Goal: Download file/media

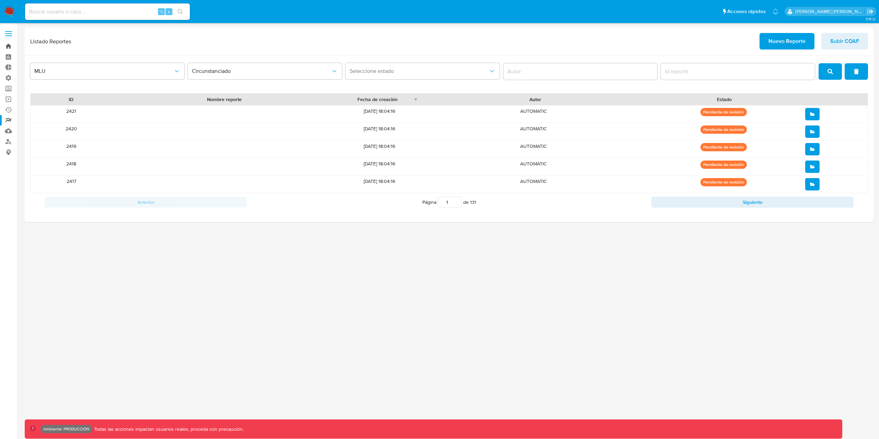
click at [4, 47] on link "Bandeja" at bounding box center [41, 46] width 82 height 11
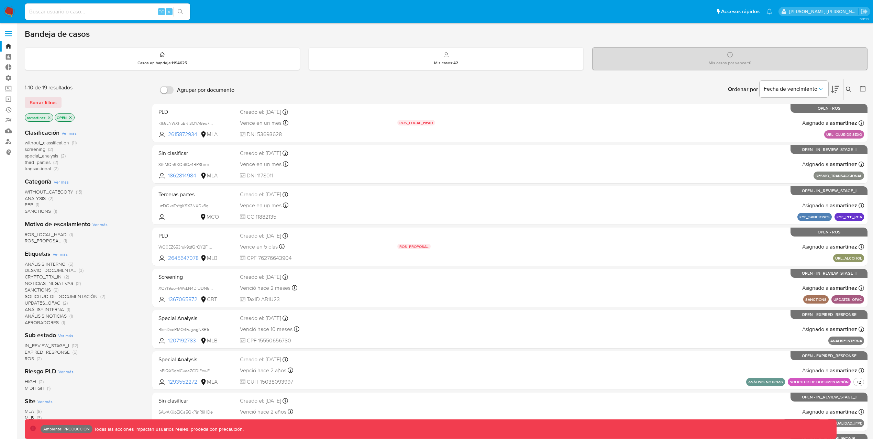
click at [864, 89] on icon at bounding box center [862, 88] width 7 height 7
click at [864, 87] on icon at bounding box center [862, 88] width 7 height 7
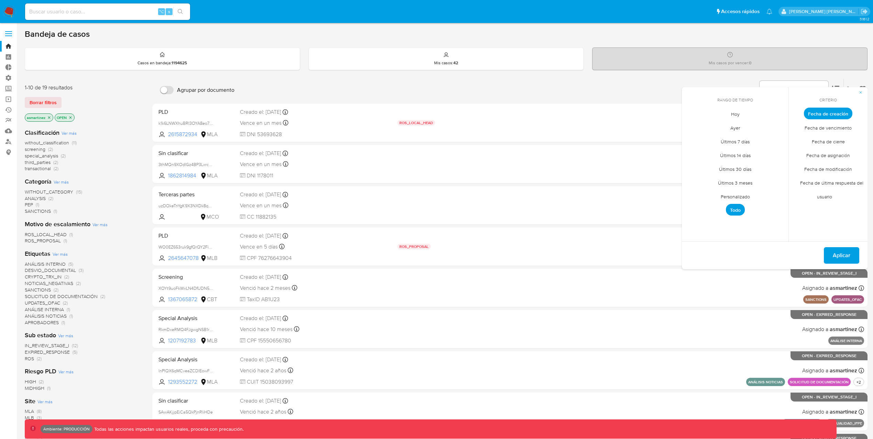
click at [744, 195] on span "Personalizado" at bounding box center [735, 196] width 44 height 14
click at [731, 146] on td "2" at bounding box center [734, 151] width 11 height 11
click at [736, 124] on span "octubre 2025" at bounding box center [731, 126] width 34 height 7
click at [787, 42] on div "Bandeja de casos Casos en bandeja : 1194625 Mis casos : 42 Mis casos por vencer…" at bounding box center [446, 283] width 842 height 509
click at [52, 100] on span "Borrar filtros" at bounding box center [43, 103] width 27 height 10
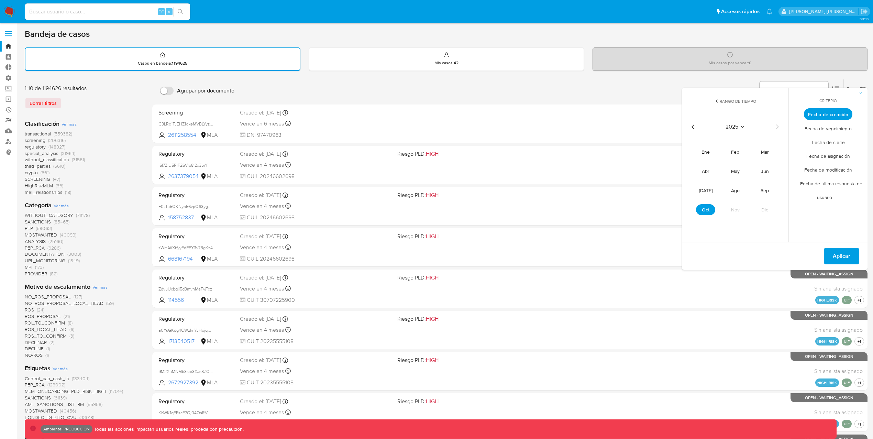
click at [12, 121] on link "Reportes" at bounding box center [41, 120] width 82 height 11
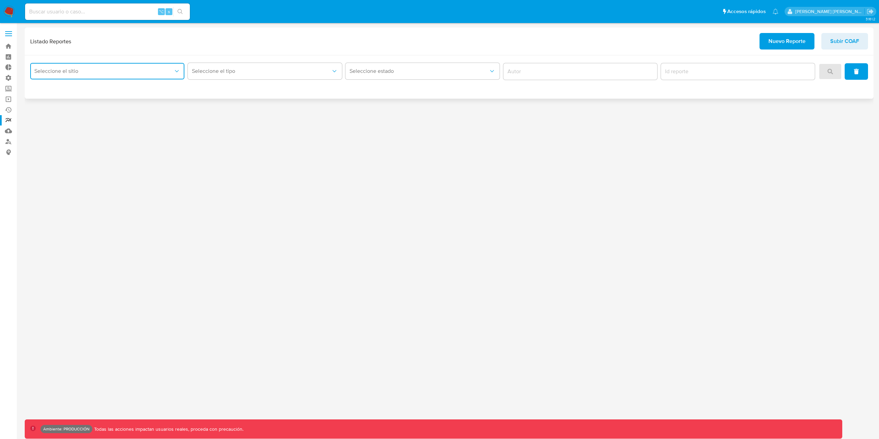
click at [92, 69] on span "Seleccione el sitio" at bounding box center [103, 71] width 139 height 7
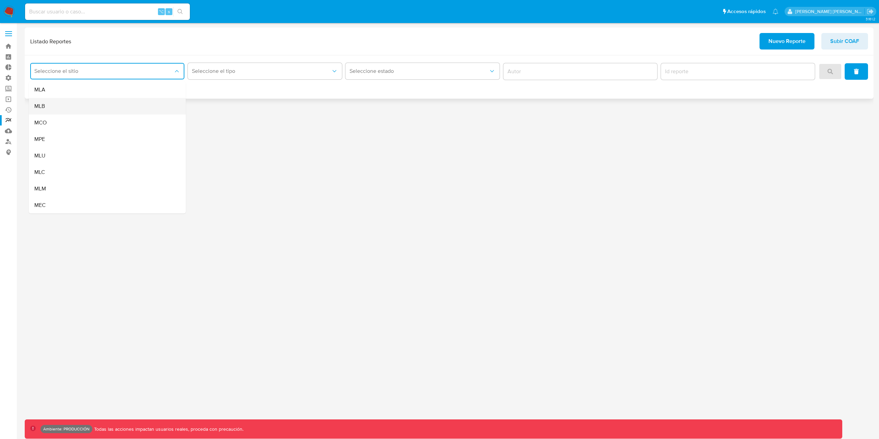
click at [80, 106] on div "MLB" at bounding box center [105, 106] width 142 height 16
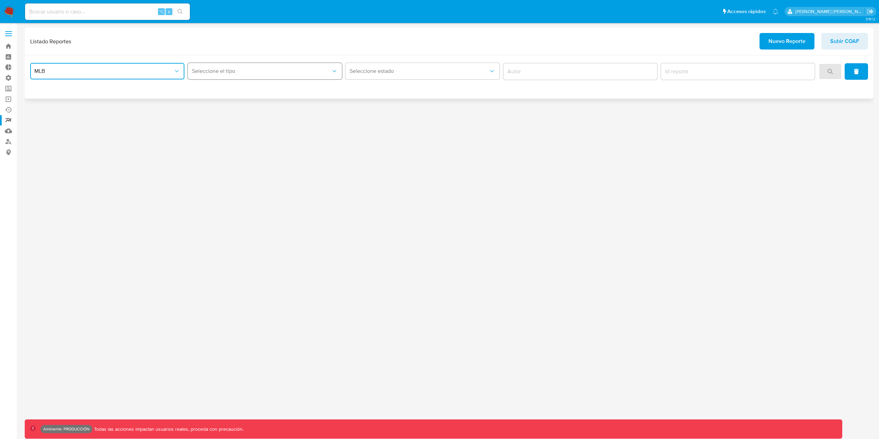
click at [228, 78] on button "Seleccione el tipo" at bounding box center [265, 71] width 154 height 16
click at [227, 87] on div "COAF" at bounding box center [263, 89] width 142 height 16
click at [473, 74] on span "Seleccione estado" at bounding box center [419, 71] width 139 height 7
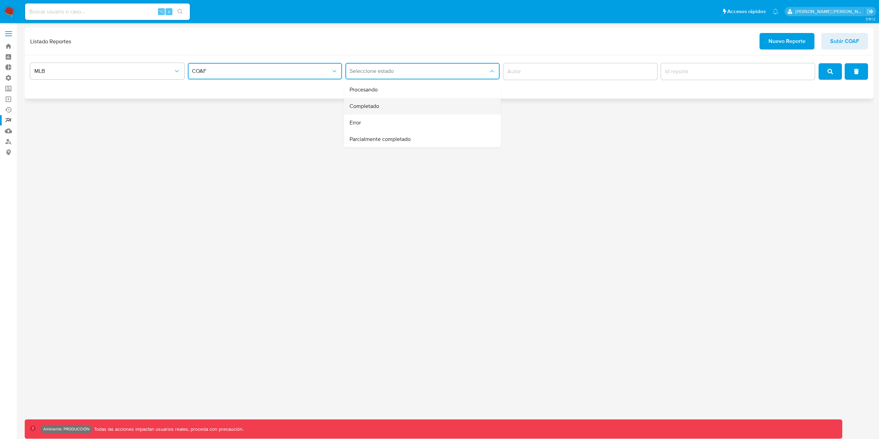
click at [435, 106] on div "Completado" at bounding box center [421, 106] width 142 height 16
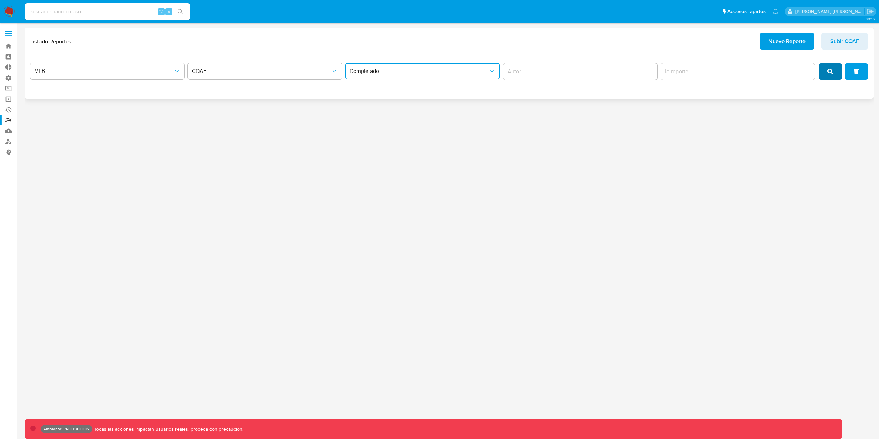
click at [826, 72] on button "search" at bounding box center [830, 71] width 23 height 16
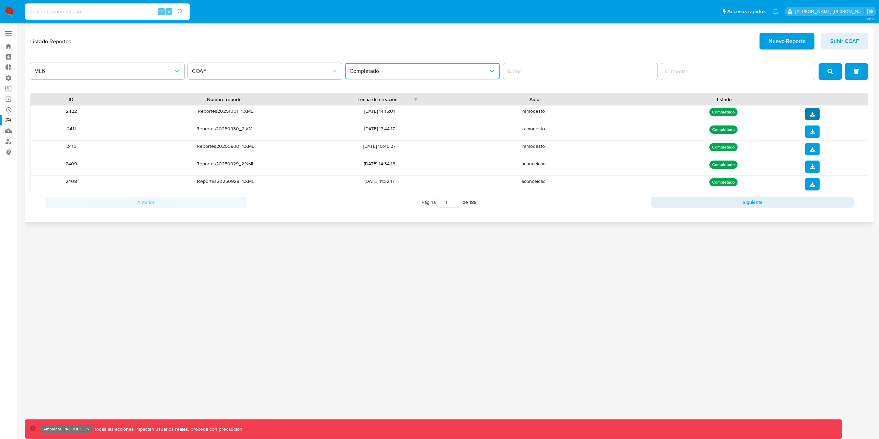
click at [815, 113] on button "download" at bounding box center [813, 114] width 14 height 12
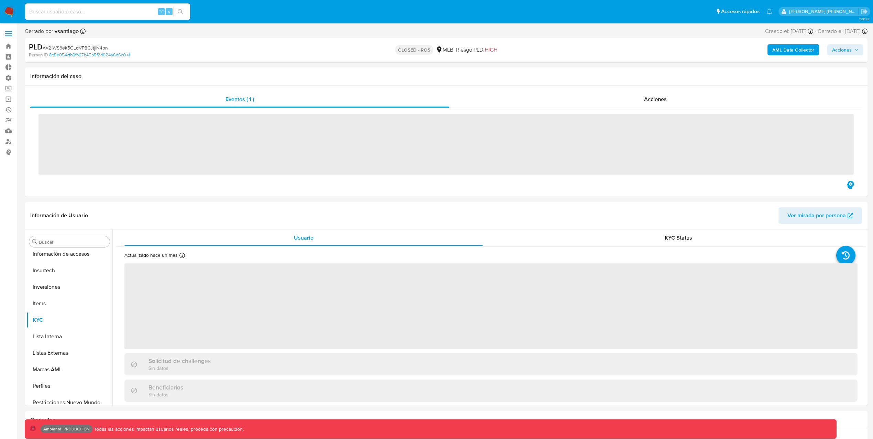
scroll to position [356, 0]
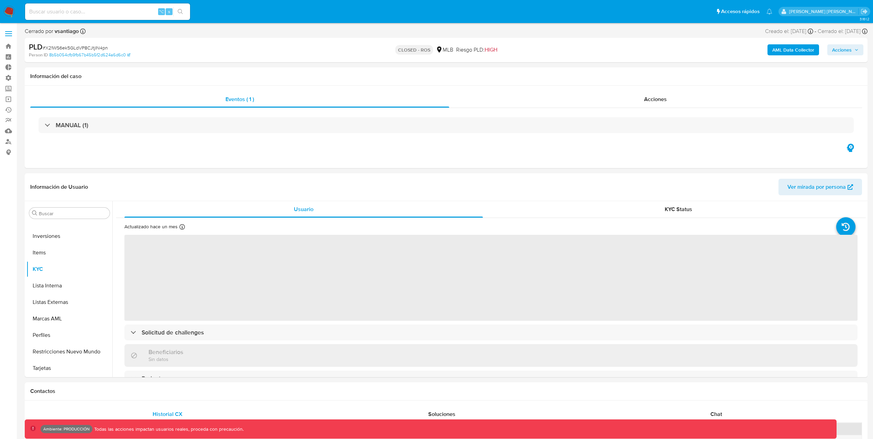
click at [98, 13] on input at bounding box center [107, 11] width 165 height 9
select select "10"
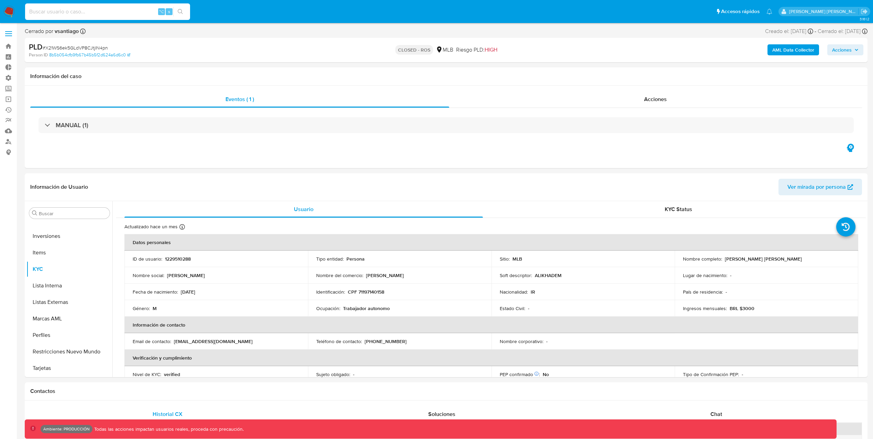
paste input "d3jwWLhDHyPaJHlOBB3PbFGD"
type input "d3jwWLhDHyPaJHlOBB3PbFGD"
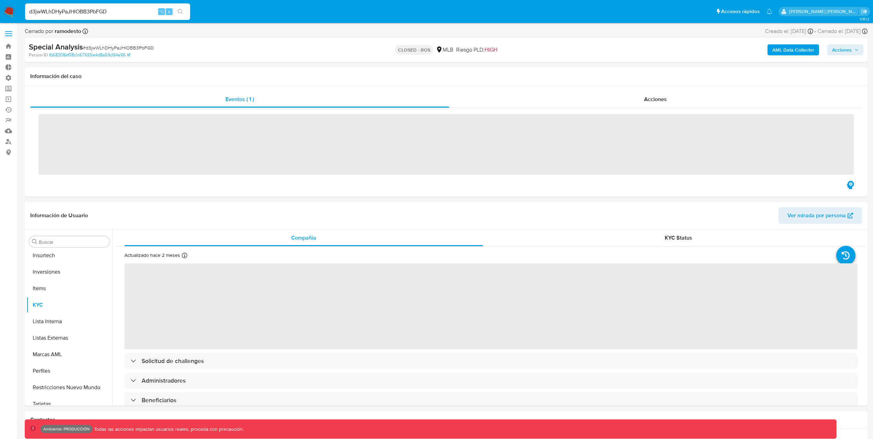
scroll to position [356, 0]
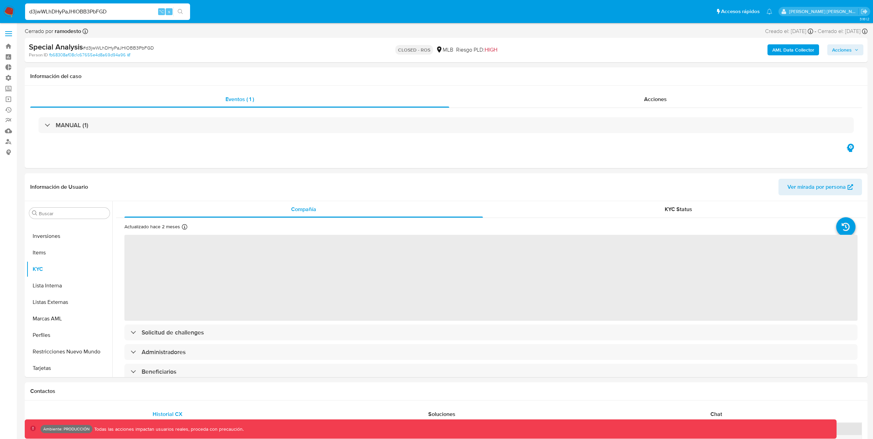
select select "10"
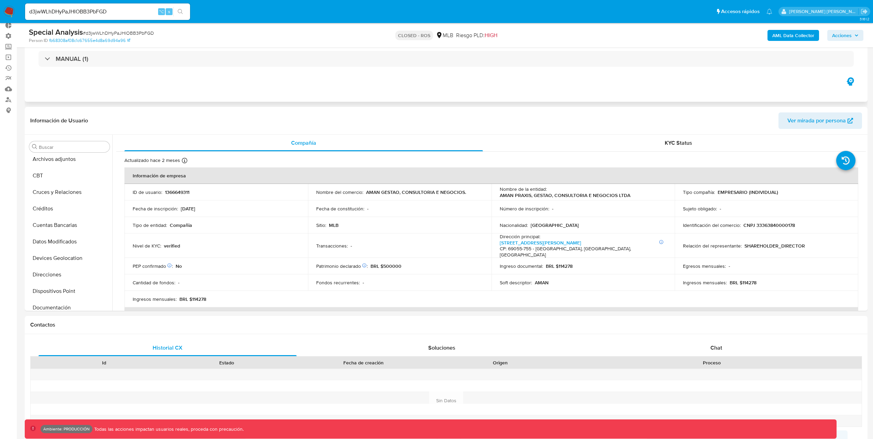
scroll to position [0, 0]
